Goal: Register for event/course

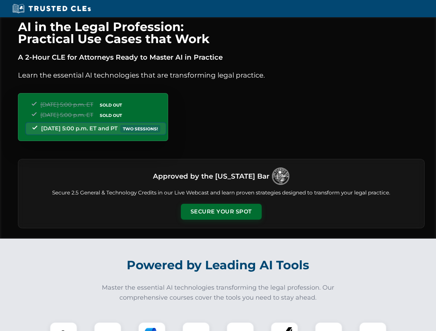
click at [221, 212] on button "Secure Your Spot" at bounding box center [221, 212] width 81 height 16
click at [64, 327] on img at bounding box center [63, 336] width 20 height 20
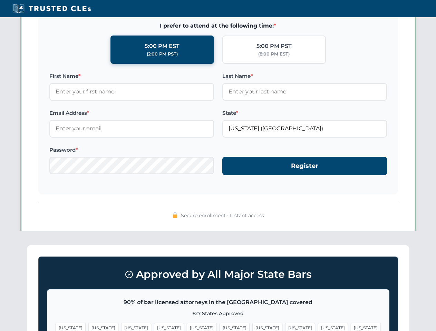
click at [252, 327] on span "[US_STATE]" at bounding box center [267, 328] width 30 height 10
click at [318, 327] on span "[US_STATE]" at bounding box center [333, 328] width 30 height 10
